Goal: Task Accomplishment & Management: Use online tool/utility

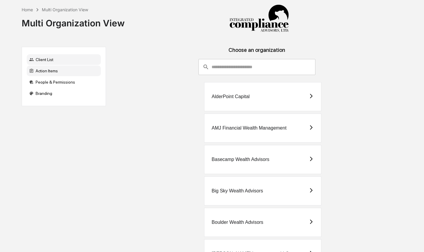
click at [65, 69] on div "Action Items" at bounding box center [64, 71] width 74 height 11
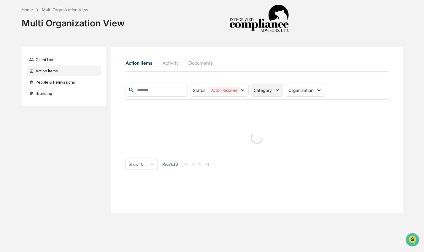
click at [262, 92] on span "Category" at bounding box center [263, 90] width 18 height 5
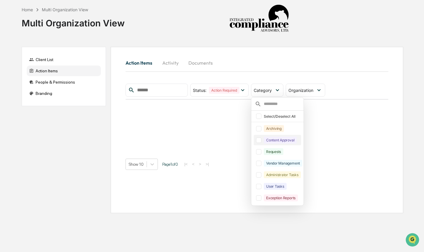
click at [285, 138] on div "Content Approval" at bounding box center [280, 140] width 33 height 7
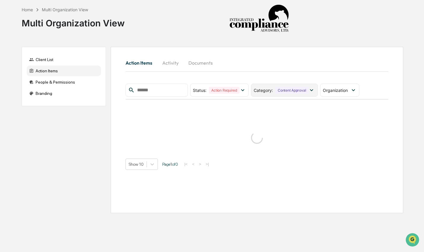
click at [280, 92] on div "Content Approval" at bounding box center [291, 90] width 33 height 7
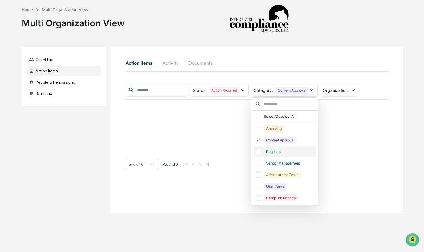
click at [283, 152] on div "Requests" at bounding box center [274, 151] width 20 height 7
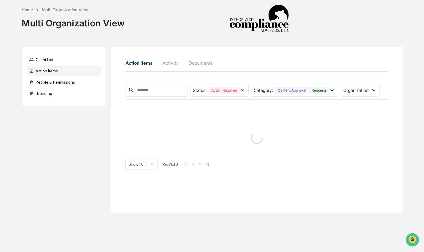
click at [309, 77] on div "Action Items Activity Documents Status : Action Required Select/Deselect All Ac…" at bounding box center [256, 113] width 263 height 114
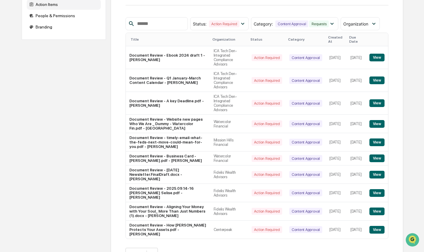
scroll to position [79, 0]
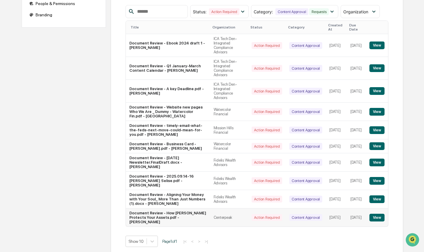
click at [381, 214] on button "View" at bounding box center [376, 218] width 15 height 8
